Goal: Information Seeking & Learning: Learn about a topic

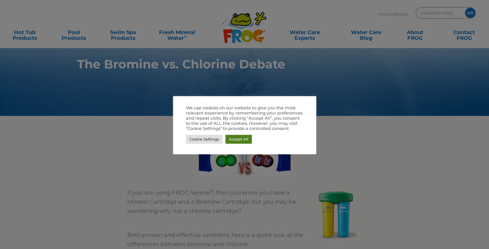
click at [245, 139] on link "Accept All" at bounding box center [238, 139] width 26 height 9
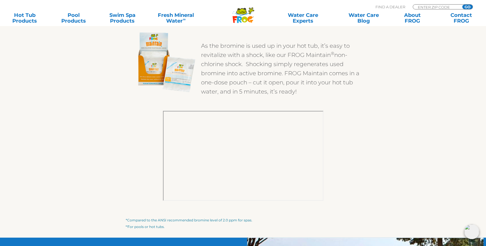
scroll to position [859, 0]
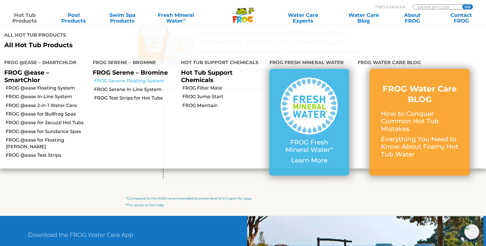
click at [132, 81] on link "FROG Serene Floating System" at bounding box center [135, 81] width 82 height 6
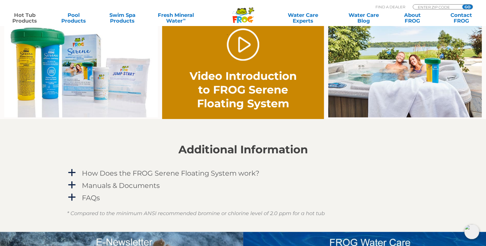
scroll to position [363, 0]
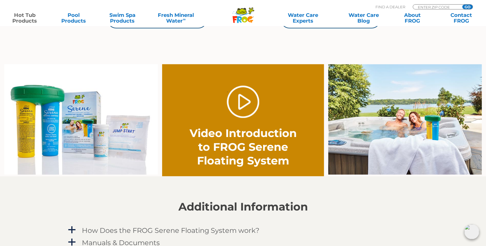
click at [134, 146] on img at bounding box center [81, 119] width 154 height 111
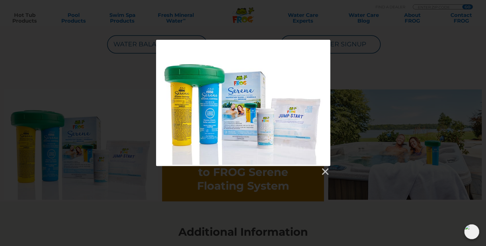
scroll to position [267, 0]
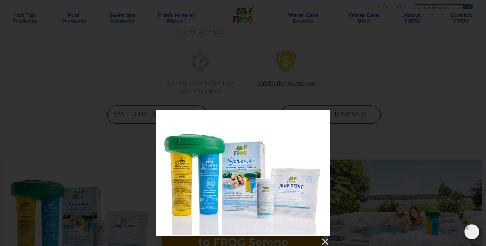
click at [109, 127] on div at bounding box center [243, 178] width 486 height 136
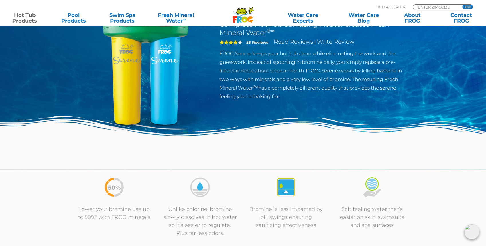
scroll to position [0, 0]
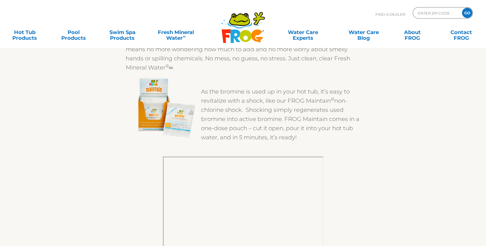
drag, startPoint x: 162, startPoint y: 132, endPoint x: 155, endPoint y: 130, distance: 6.7
drag, startPoint x: 125, startPoint y: 121, endPoint x: 118, endPoint y: 124, distance: 7.3
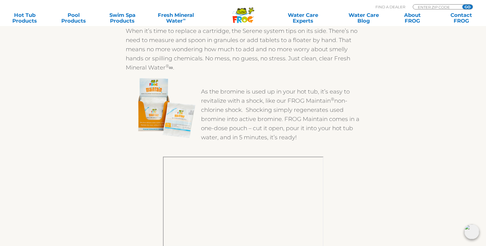
scroll to position [859, 0]
